Goal: Information Seeking & Learning: Learn about a topic

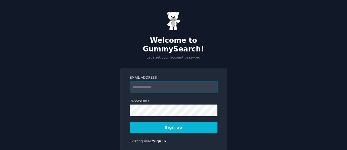
click at [151, 81] on input "Email Address" at bounding box center [174, 87] width 88 height 12
type input "**********"
click at [161, 122] on button "Sign up" at bounding box center [174, 127] width 88 height 11
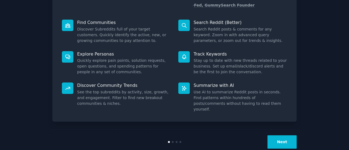
scroll to position [63, 0]
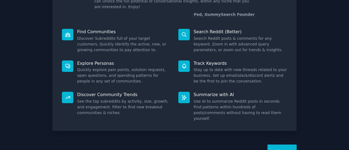
click at [279, 145] on button "Next" at bounding box center [281, 151] width 29 height 13
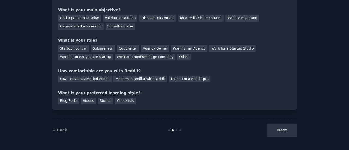
drag, startPoint x: 268, startPoint y: 127, endPoint x: 274, endPoint y: 128, distance: 5.2
click at [274, 128] on div "Next" at bounding box center [255, 130] width 81 height 13
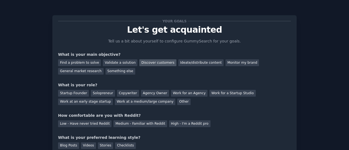
click at [146, 64] on div "Discover customers" at bounding box center [157, 62] width 37 height 7
click at [103, 68] on div "General market research" at bounding box center [80, 71] width 45 height 7
click at [152, 63] on div "Discover customers" at bounding box center [157, 62] width 37 height 7
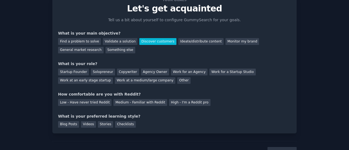
scroll to position [33, 0]
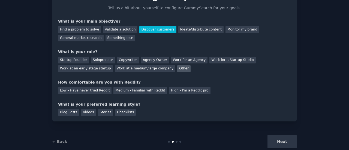
click at [177, 68] on div "Other" at bounding box center [183, 68] width 13 height 7
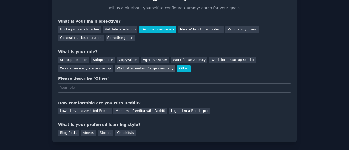
click at [115, 69] on div "Work at a medium/large company" at bounding box center [145, 68] width 60 height 7
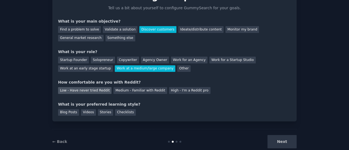
click at [77, 90] on div "Low - Have never tried Reddit" at bounding box center [84, 90] width 53 height 7
click at [84, 112] on div "Videos" at bounding box center [88, 112] width 15 height 7
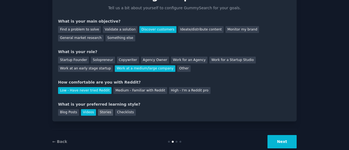
click at [98, 112] on div "Stories" at bounding box center [105, 112] width 15 height 7
click at [286, 145] on button "Next" at bounding box center [281, 141] width 29 height 13
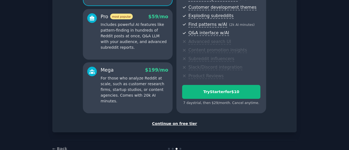
scroll to position [94, 0]
click at [169, 124] on div "Continue on free tier" at bounding box center [174, 124] width 233 height 6
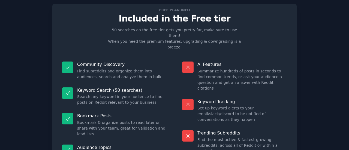
scroll to position [62, 0]
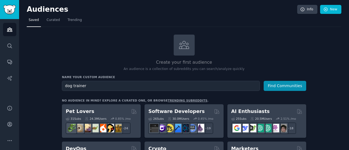
type input "dog trainer"
click at [263, 81] on button "Find Communities" at bounding box center [284, 86] width 42 height 10
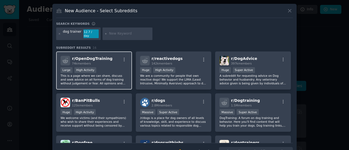
click at [101, 74] on p "This is a page where we can share, discuss and seek advice on all forms of dog …" at bounding box center [93, 79] width 67 height 11
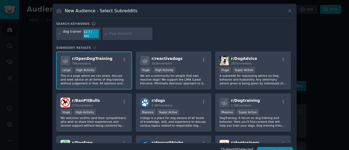
click at [101, 74] on p "This is a page where we can share, discuss and seek advice on all forms of dog …" at bounding box center [93, 79] width 67 height 11
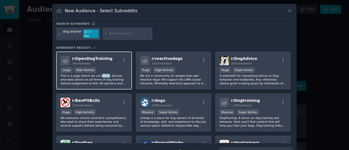
click at [101, 74] on p "This is a page where we can share, discuss and seek advice on all forms of dog …" at bounding box center [93, 79] width 67 height 11
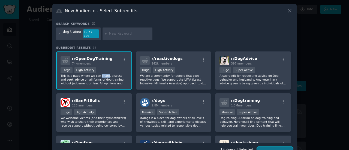
click at [268, 147] on button "Create Audience" at bounding box center [275, 151] width 36 height 9
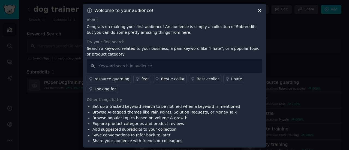
scroll to position [1, 0]
click at [259, 10] on icon at bounding box center [259, 10] width 6 height 6
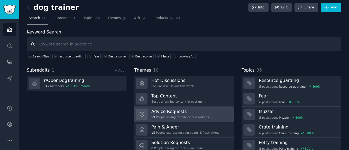
scroll to position [36, 0]
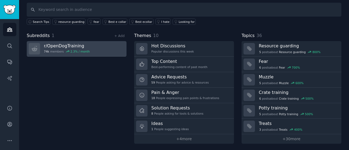
click at [72, 47] on h3 "r/ OpenDogTraining" at bounding box center [67, 46] width 46 height 6
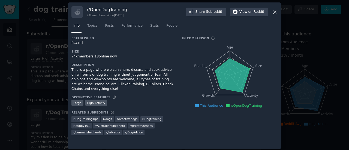
scroll to position [4, 0]
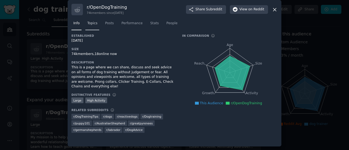
click at [97, 22] on link "Topics" at bounding box center [92, 24] width 14 height 11
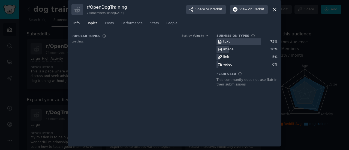
click at [77, 24] on span "Info" at bounding box center [76, 23] width 6 height 5
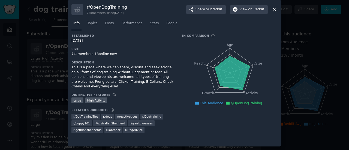
click at [53, 55] on div at bounding box center [174, 75] width 349 height 150
